Goal: Contribute content: Add original content to the website for others to see

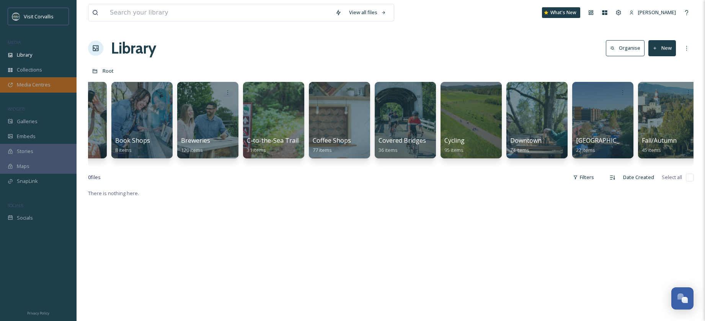
scroll to position [0, 645]
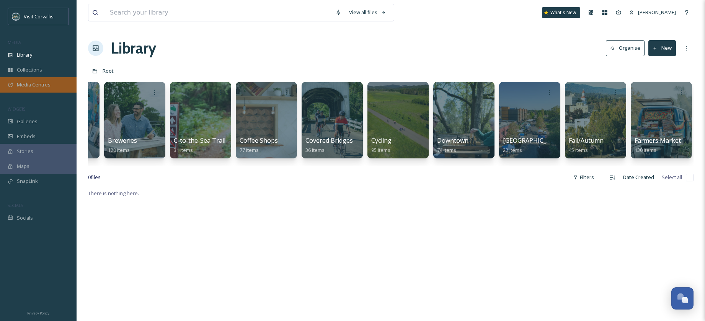
click at [480, 109] on div at bounding box center [464, 120] width 61 height 77
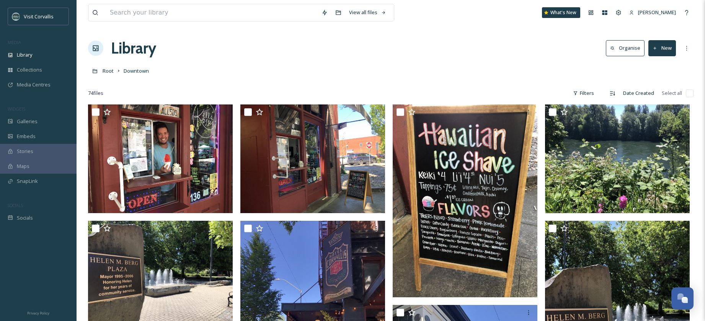
click at [660, 49] on button "New" at bounding box center [663, 48] width 28 height 16
click at [656, 66] on span "File Upload" at bounding box center [658, 65] width 25 height 7
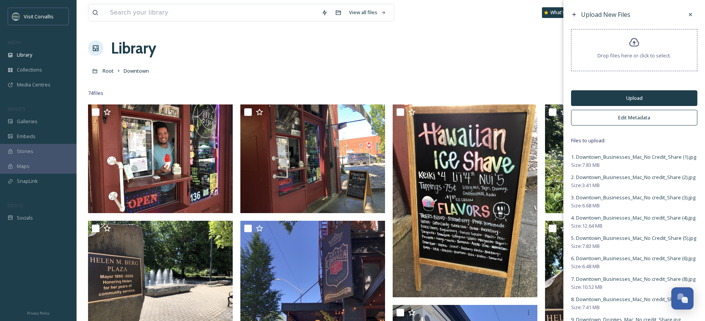
click at [609, 119] on button "Edit Metadata" at bounding box center [634, 118] width 126 height 16
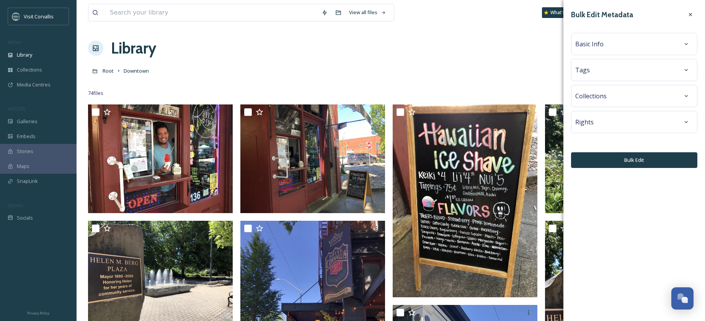
click at [643, 74] on div "Tags" at bounding box center [635, 70] width 118 height 14
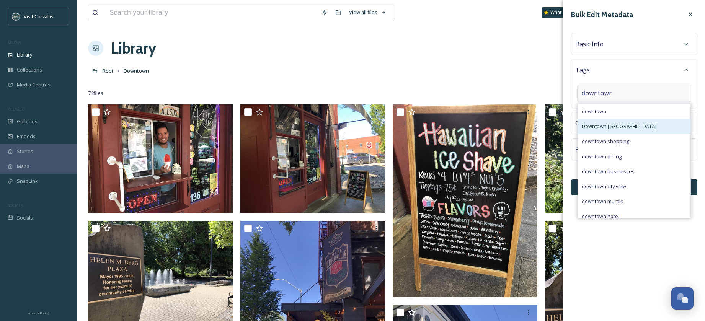
type input "downtown"
click at [601, 128] on span "Downtown [GEOGRAPHIC_DATA]" at bounding box center [619, 126] width 75 height 7
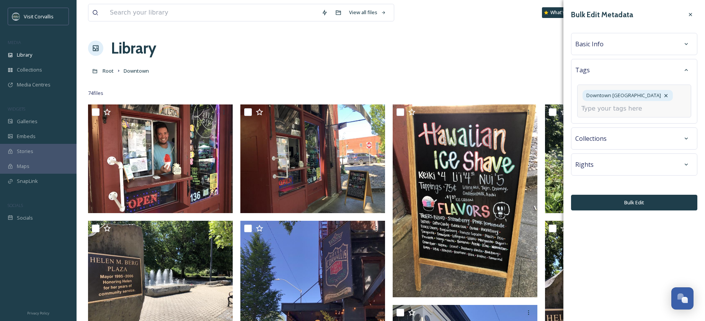
click at [597, 44] on span "Basic Info" at bounding box center [590, 43] width 28 height 9
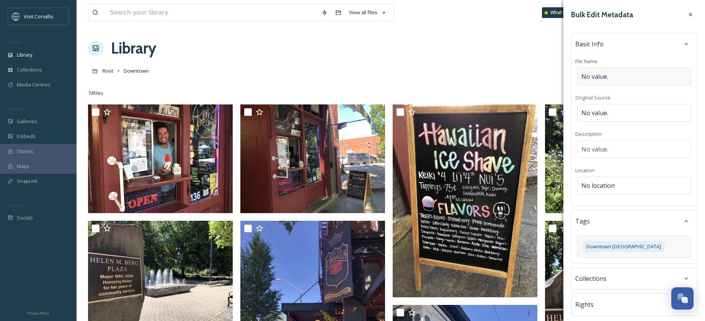
click at [596, 72] on span "No value." at bounding box center [595, 76] width 27 height 9
type input "d"
type input "Downtown [GEOGRAPHIC_DATA] [US_STATE]"
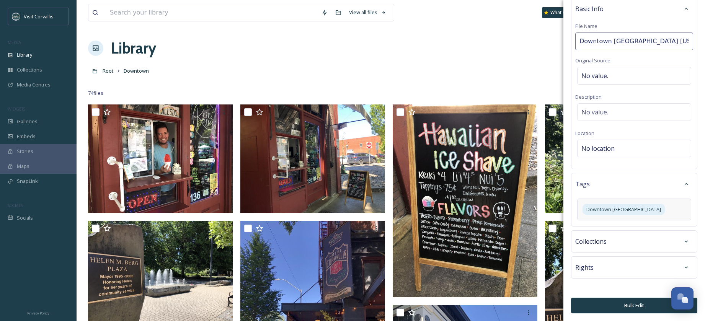
click at [635, 303] on button "Bulk Edit" at bounding box center [634, 306] width 126 height 16
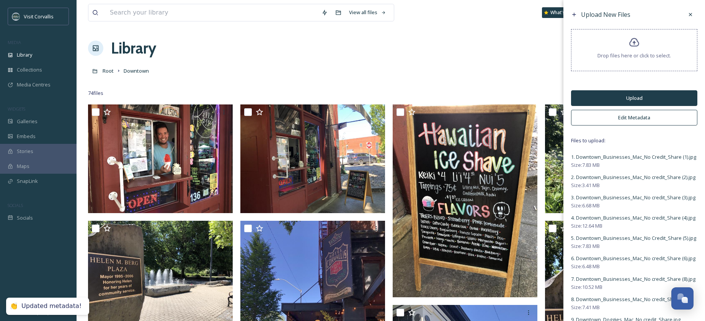
click at [621, 97] on button "Upload" at bounding box center [634, 98] width 126 height 16
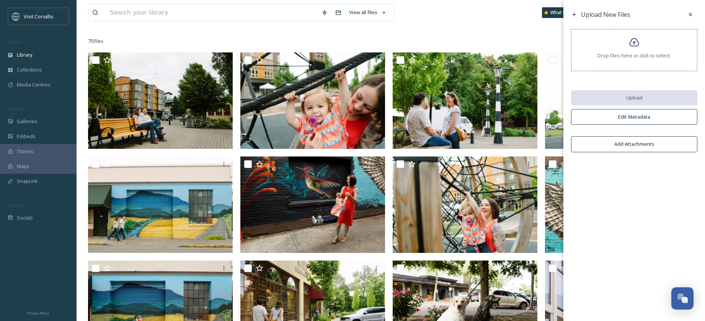
scroll to position [0, 0]
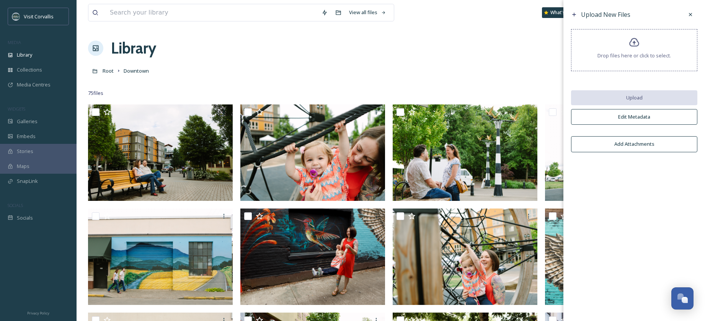
click at [108, 71] on span "Root" at bounding box center [108, 70] width 11 height 7
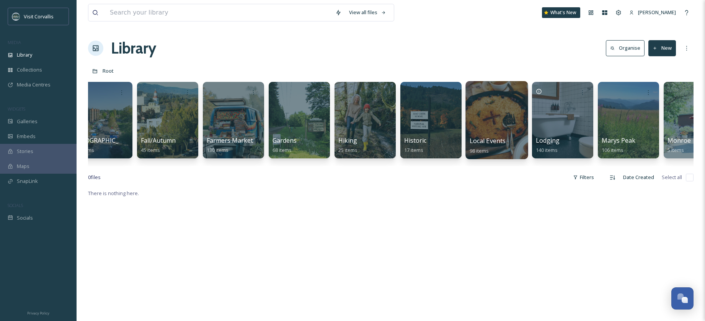
scroll to position [0, 1073]
click at [494, 111] on div at bounding box center [497, 120] width 62 height 78
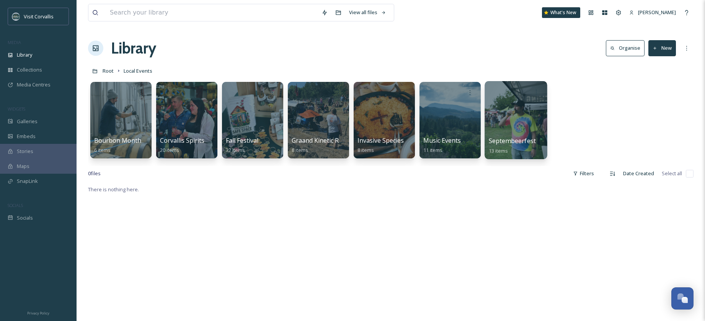
click at [501, 114] on div at bounding box center [516, 120] width 62 height 78
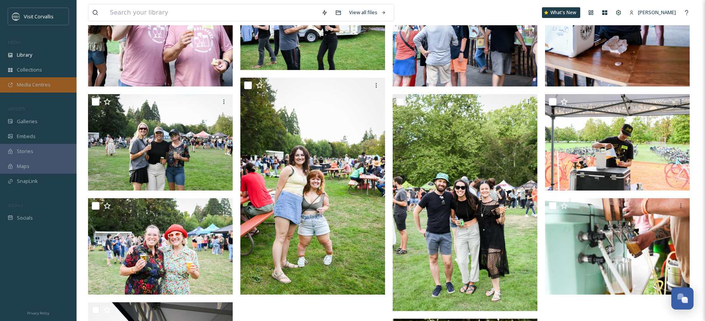
scroll to position [237, 0]
